Goal: Register for event/course

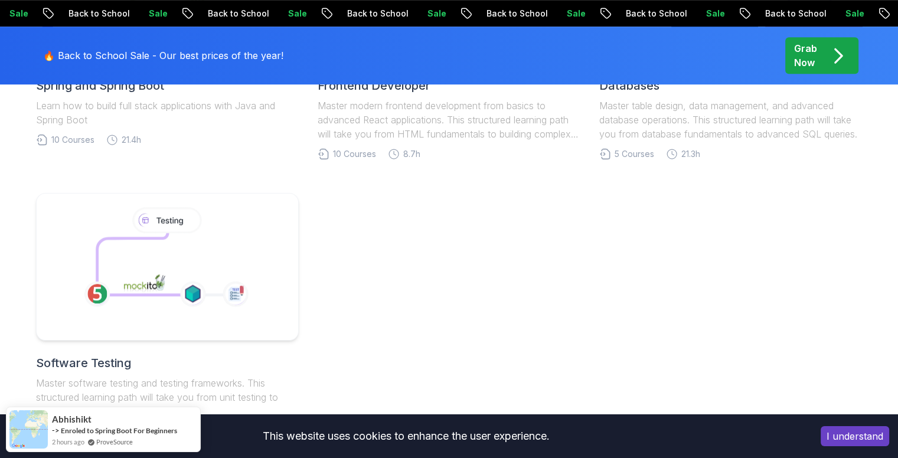
scroll to position [886, 0]
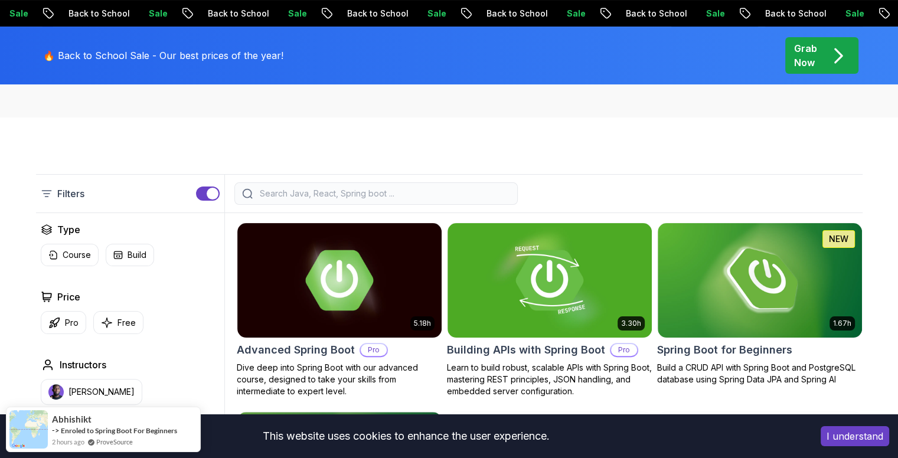
scroll to position [236, 0]
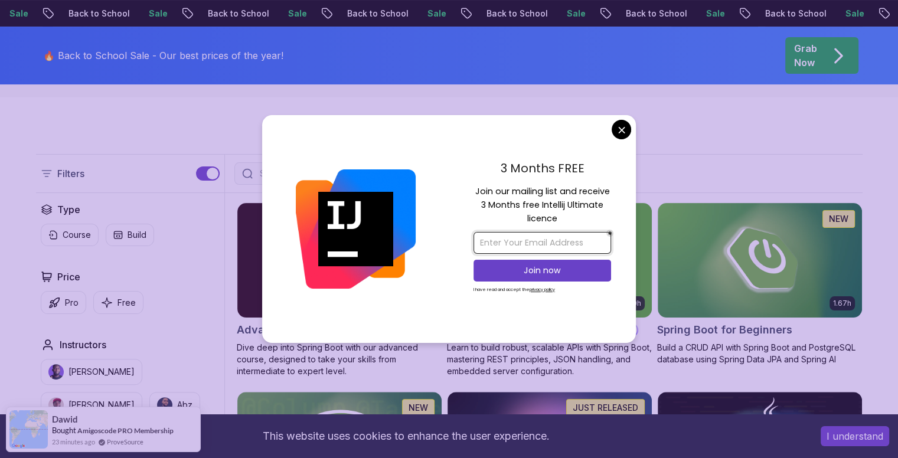
click at [487, 240] on input "email" at bounding box center [543, 243] width 138 height 22
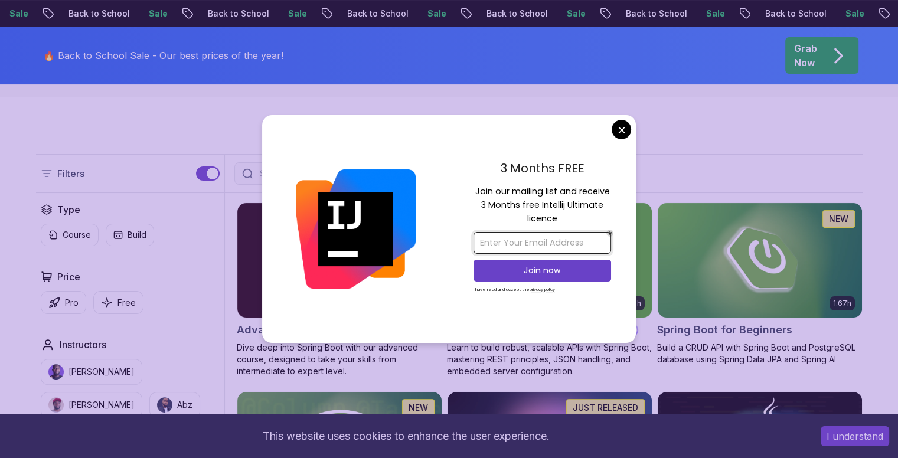
click at [487, 240] on input "email" at bounding box center [543, 243] width 138 height 22
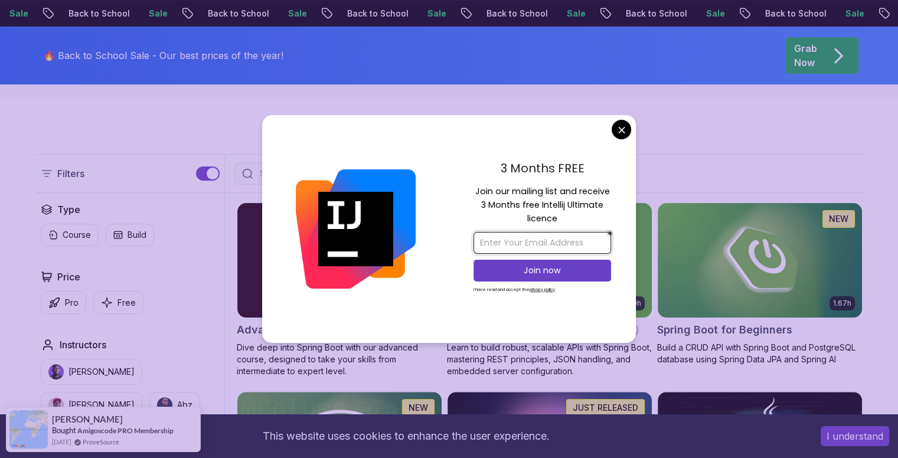
click at [498, 242] on input "email" at bounding box center [543, 243] width 138 height 22
paste input "[EMAIL_ADDRESS][DOMAIN_NAME]"
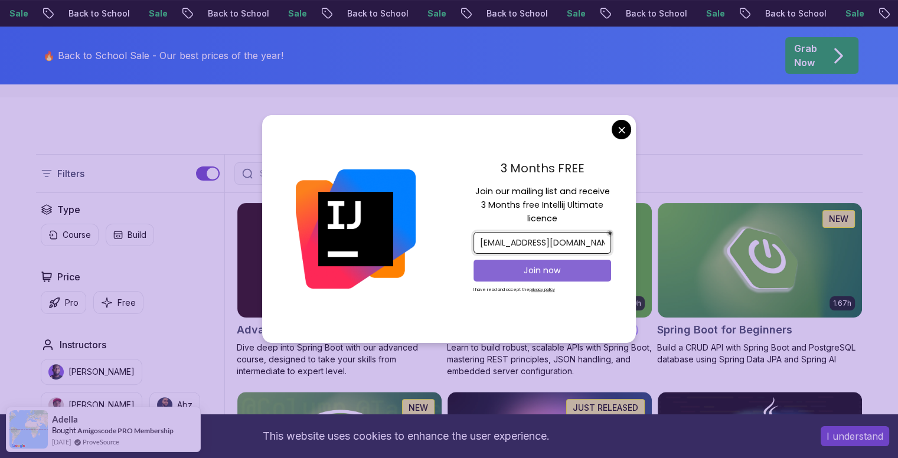
type input "[EMAIL_ADDRESS][DOMAIN_NAME]"
click at [556, 262] on button "Join now" at bounding box center [543, 271] width 138 height 22
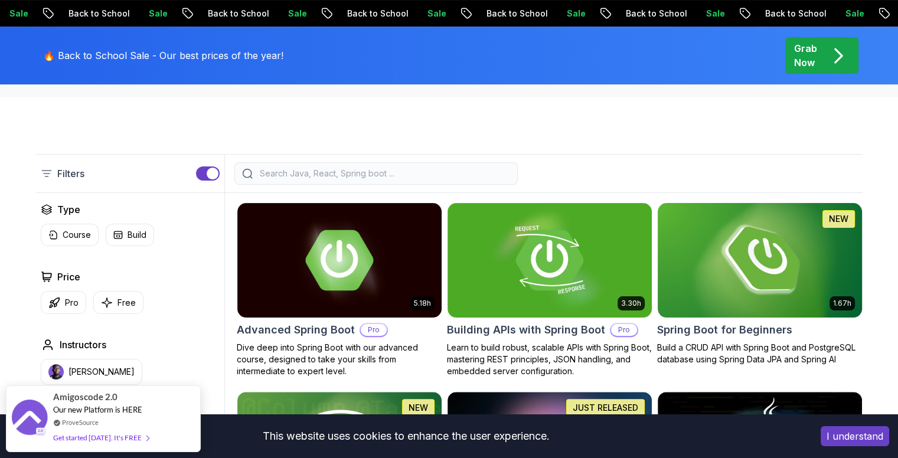
click at [730, 251] on img at bounding box center [760, 260] width 214 height 120
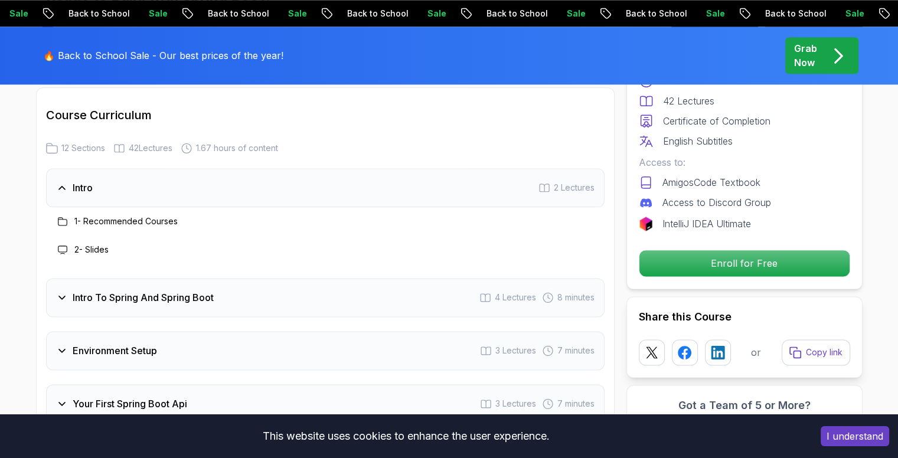
scroll to position [1535, 0]
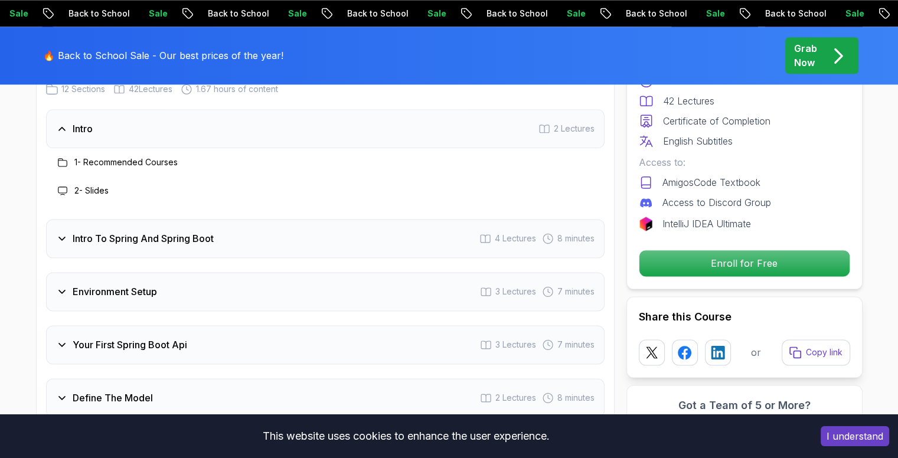
click at [135, 219] on div "Intro To Spring And Spring Boot 4 Lectures 8 minutes" at bounding box center [325, 238] width 559 height 39
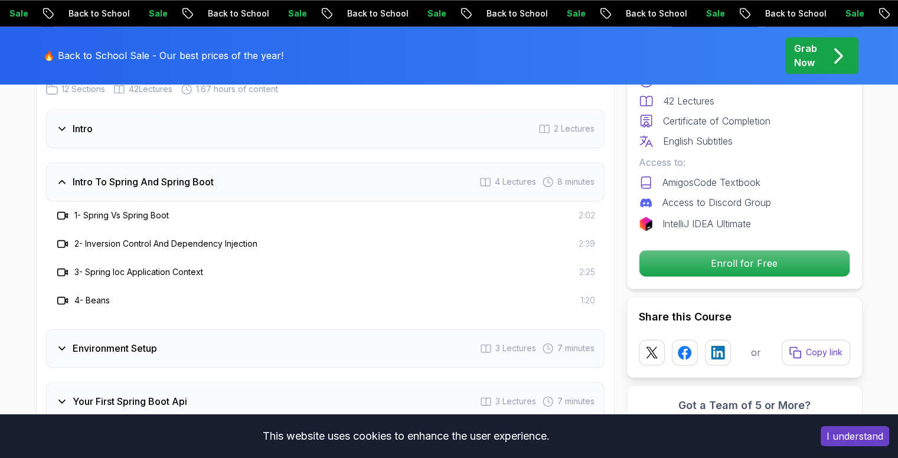
click at [130, 210] on h3 "1 - Spring Vs Spring Boot" at bounding box center [121, 216] width 94 height 12
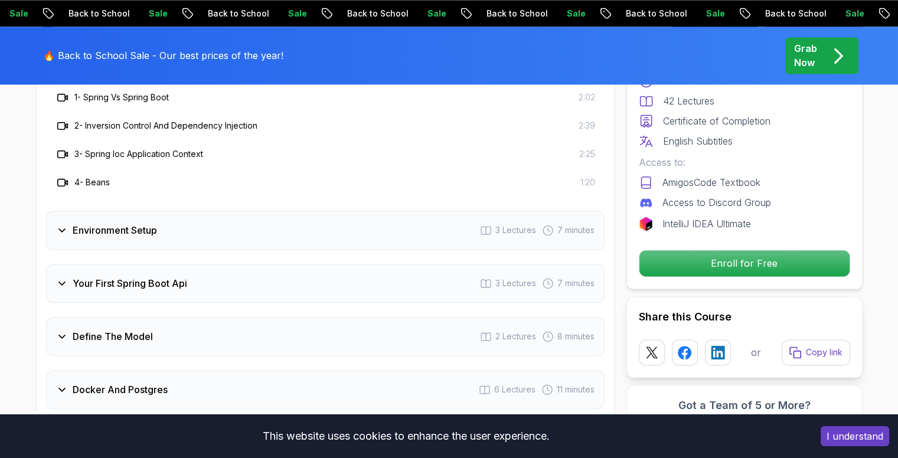
click at [130, 211] on div "Environment Setup 3 Lectures 7 minutes" at bounding box center [325, 230] width 559 height 39
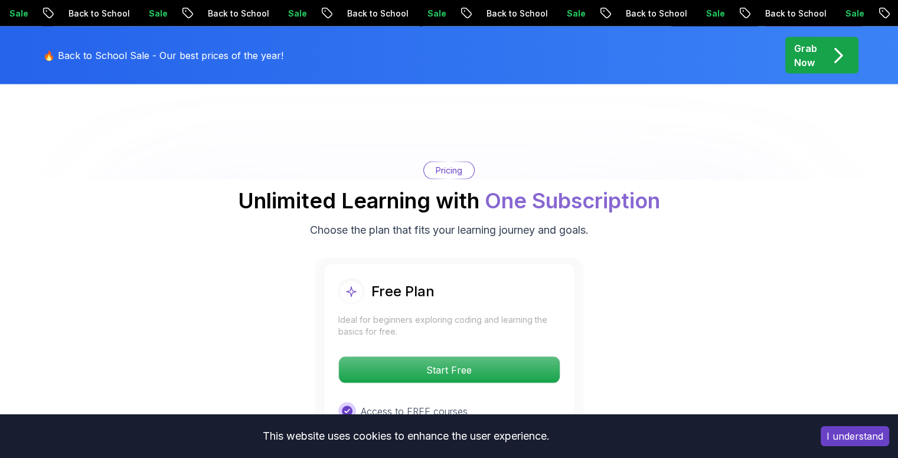
scroll to position [2421, 0]
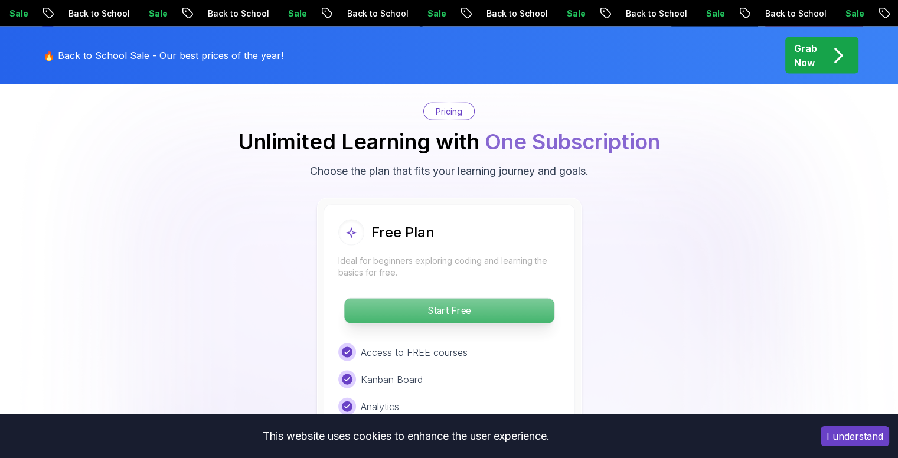
click at [406, 299] on p "Start Free" at bounding box center [449, 311] width 210 height 25
click at [399, 299] on p "Start Free" at bounding box center [449, 311] width 210 height 25
click at [396, 299] on p "Start Free" at bounding box center [449, 311] width 210 height 25
click at [387, 299] on p "Start Free" at bounding box center [449, 311] width 210 height 25
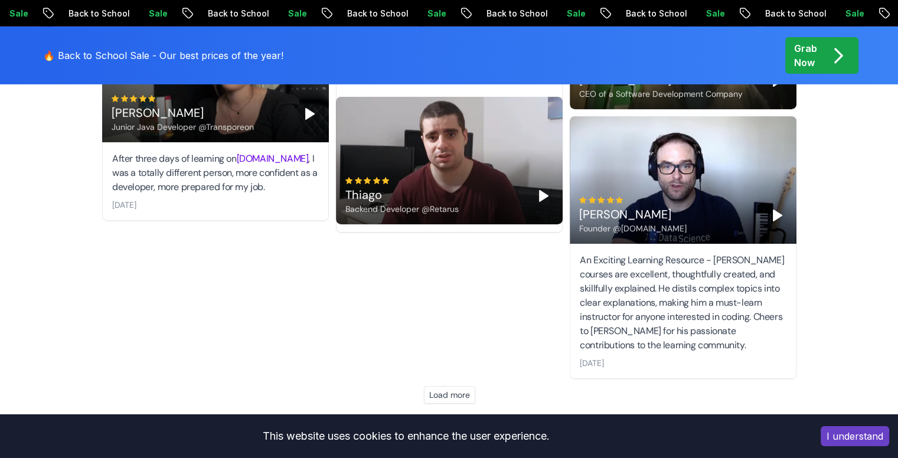
scroll to position [3956, 0]
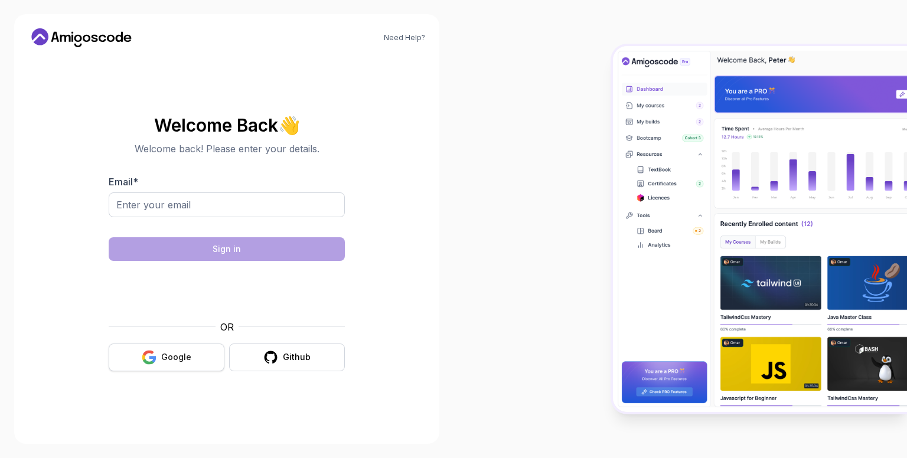
click at [183, 353] on div "Google" at bounding box center [176, 357] width 30 height 12
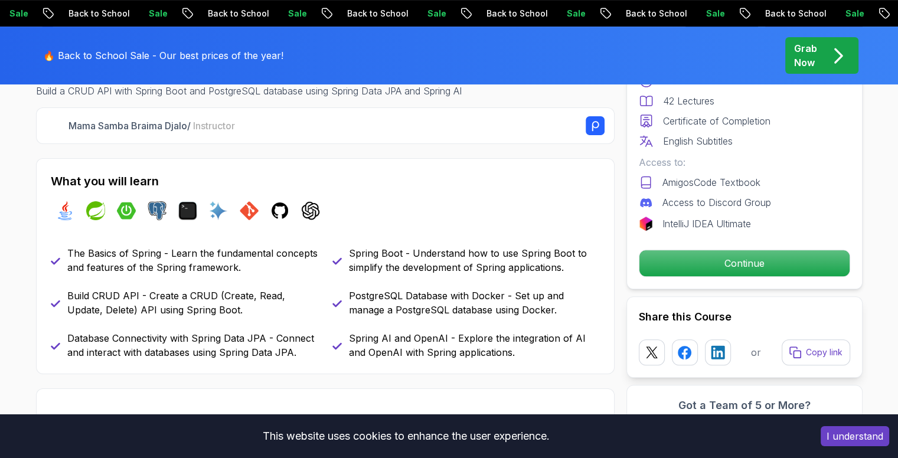
scroll to position [472, 0]
